Goal: Task Accomplishment & Management: Use online tool/utility

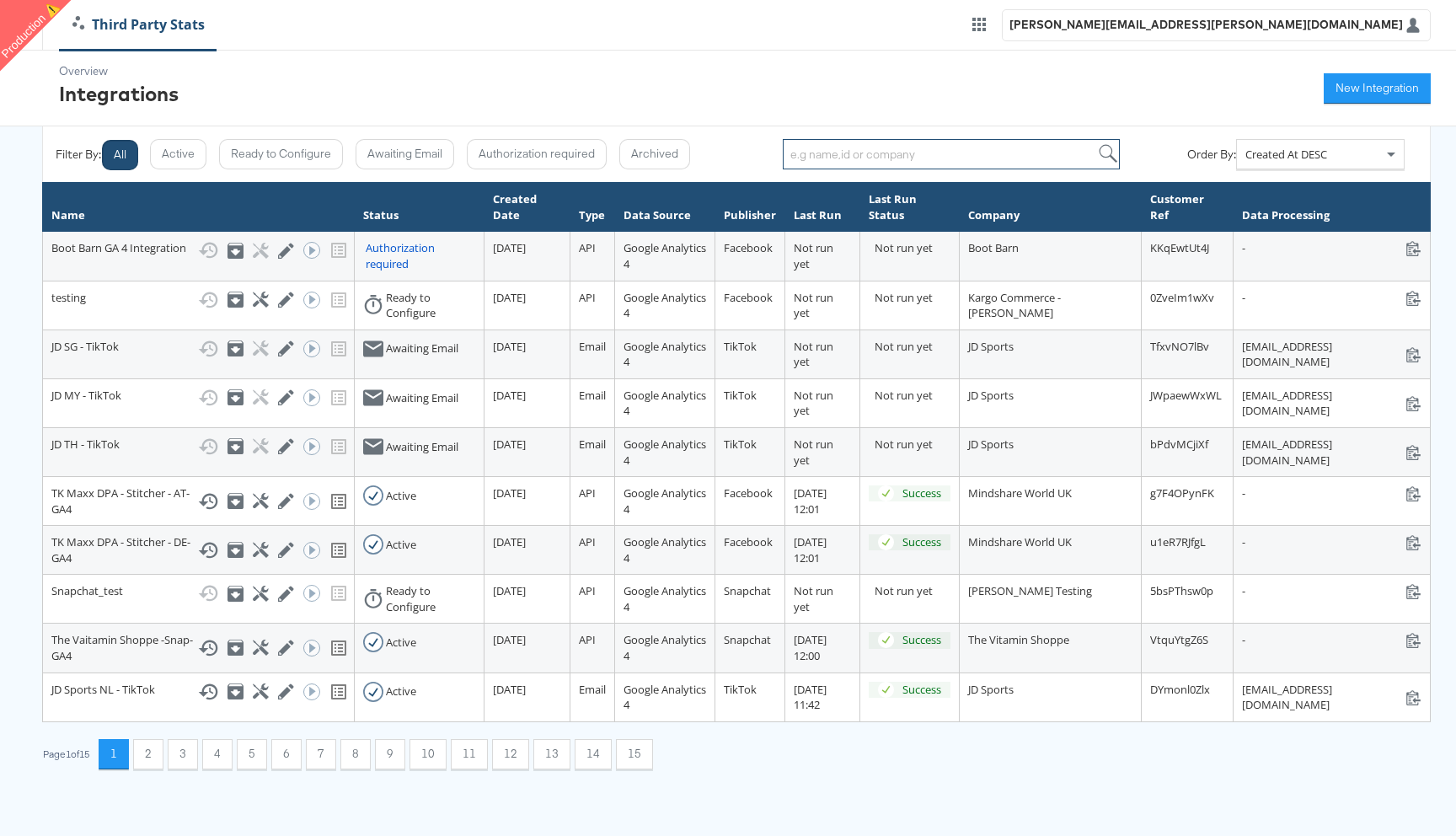
click at [853, 161] on input "search" at bounding box center [951, 154] width 337 height 31
click at [1301, 159] on span "Created At DESC" at bounding box center [1286, 154] width 82 height 15
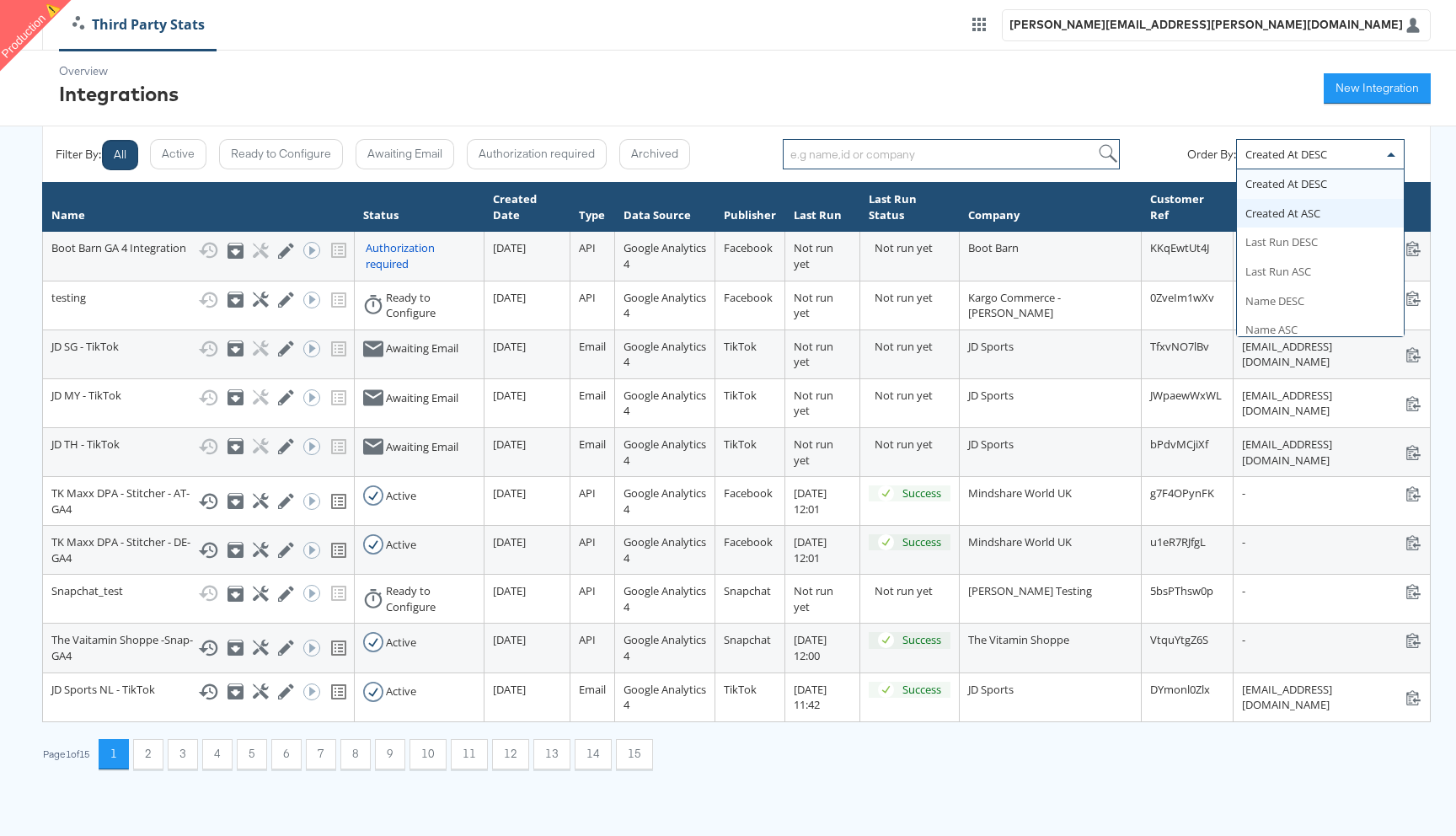
click at [1002, 156] on input "search" at bounding box center [951, 154] width 337 height 31
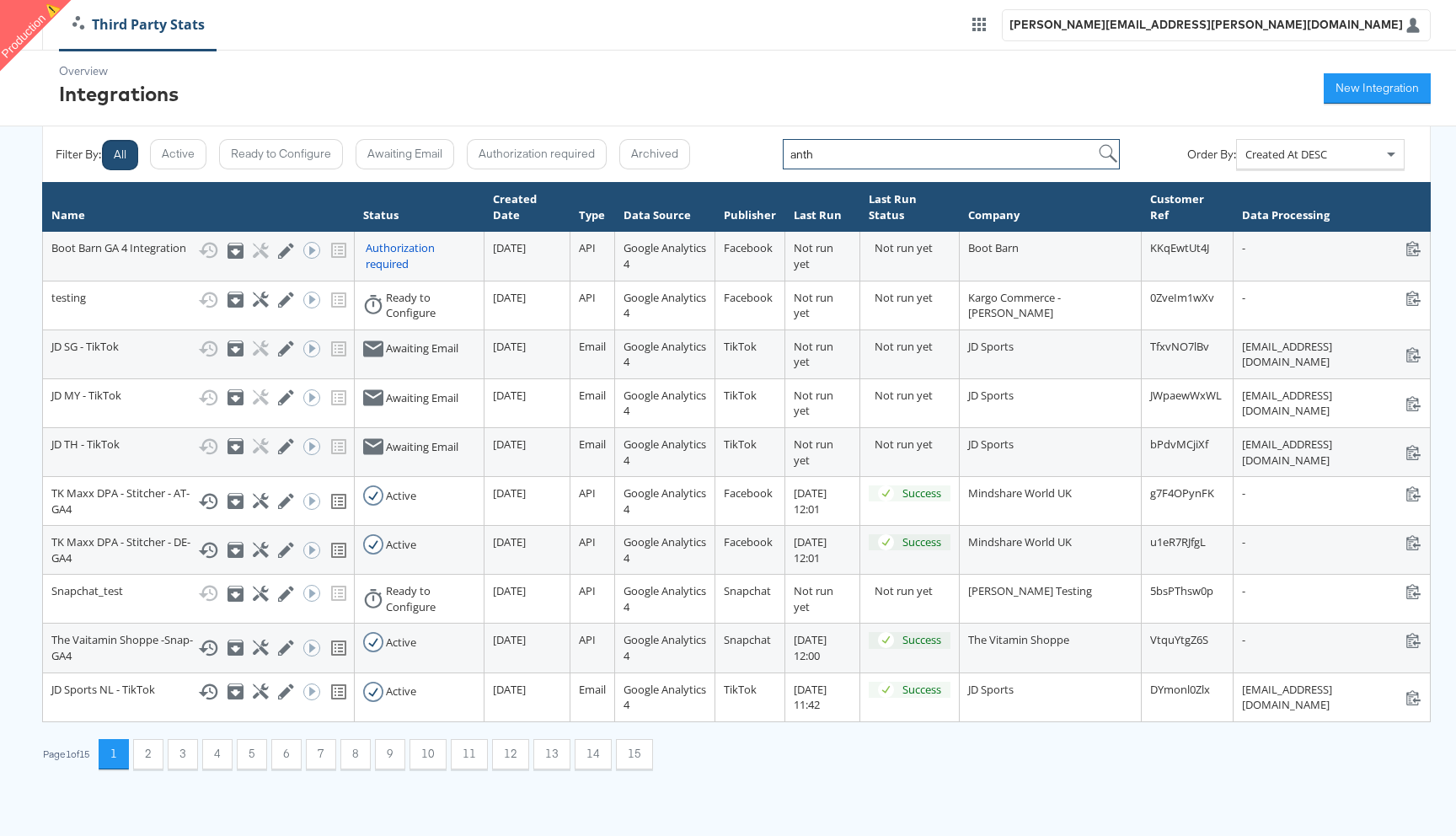
type input "anth"
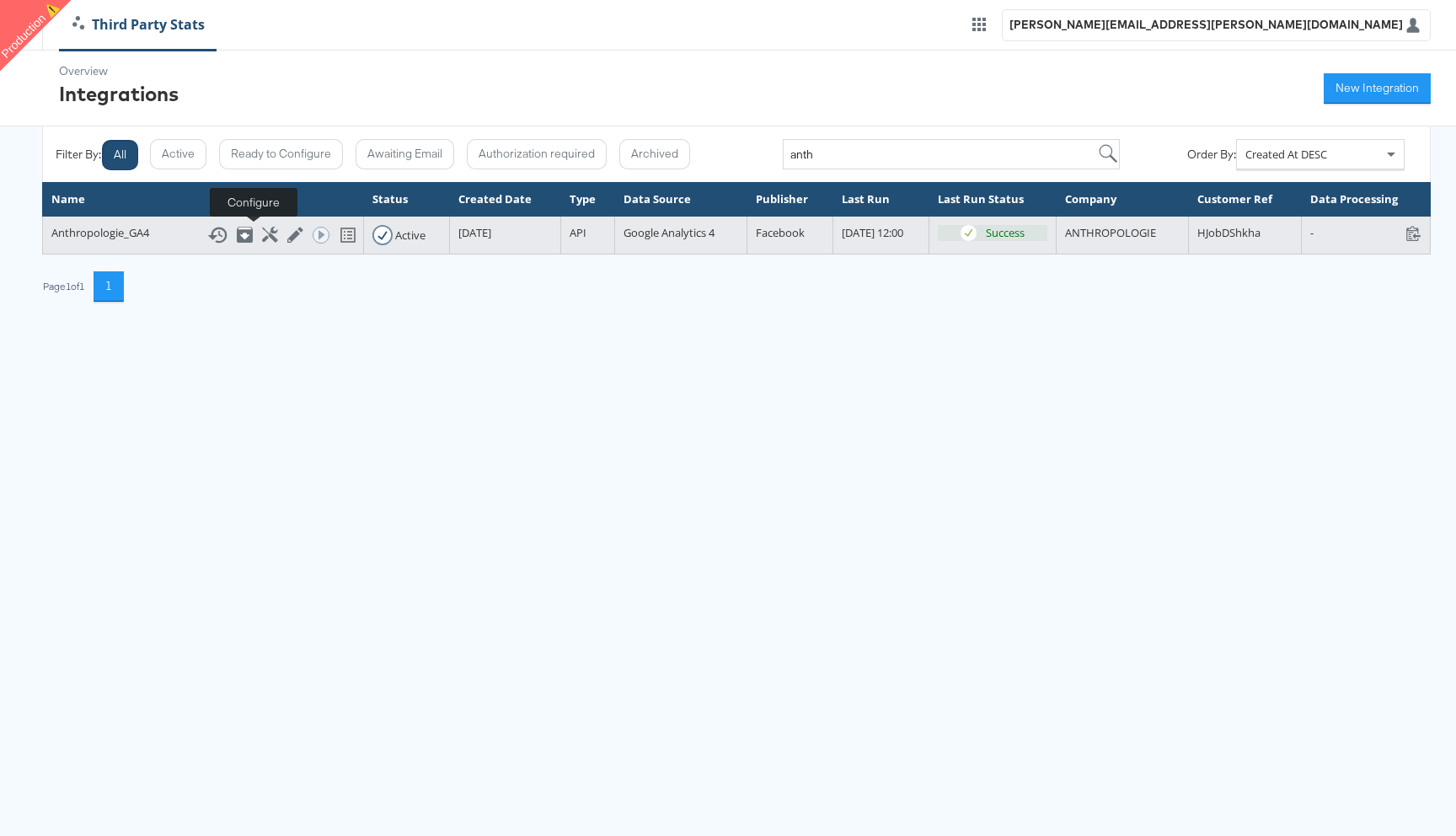
click at [262, 237] on icon at bounding box center [270, 234] width 16 height 16
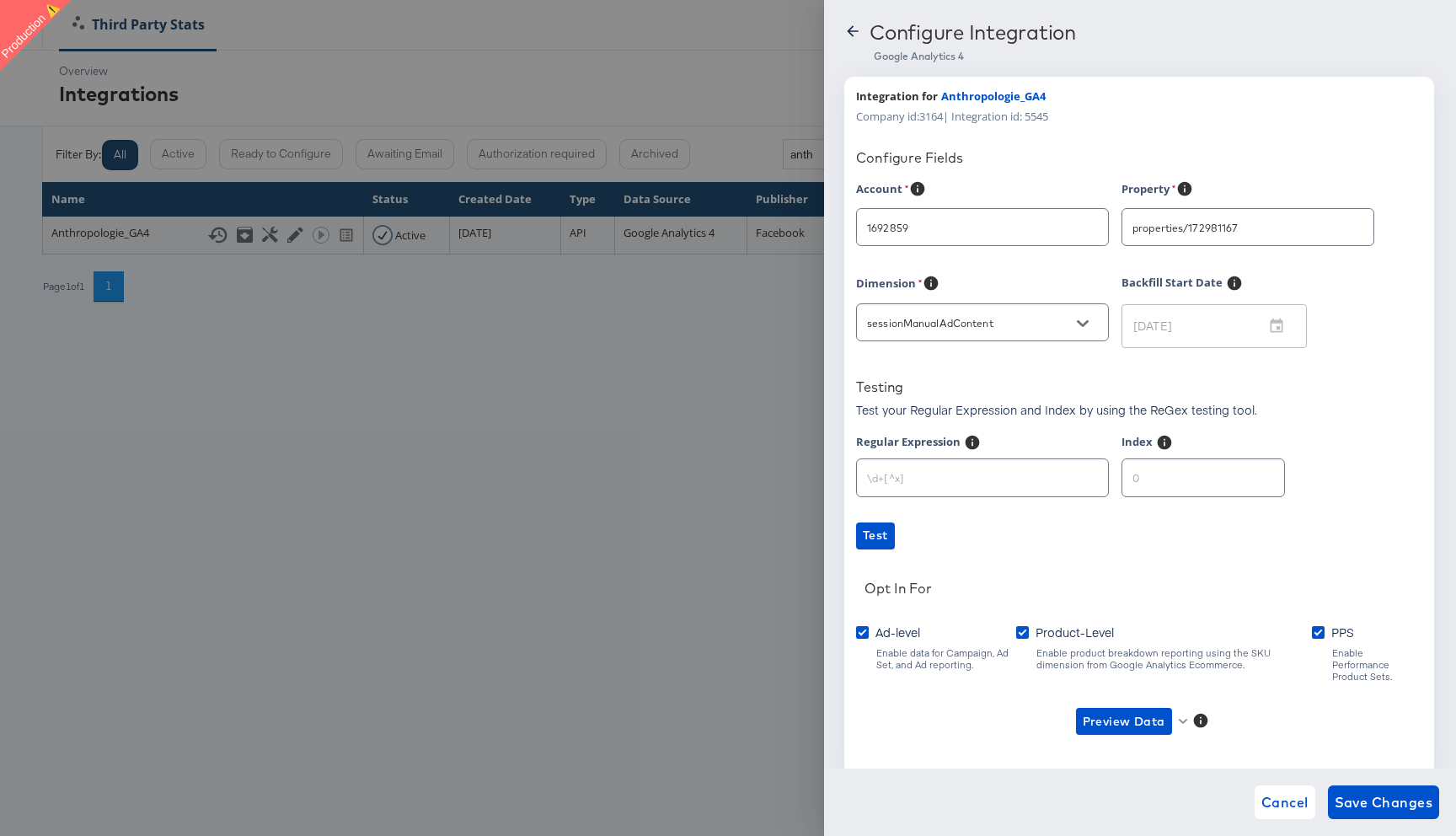
type input "Anthropologie"
click at [955, 322] on input "sessionManualAdContent" at bounding box center [969, 323] width 211 height 19
